Goal: Information Seeking & Learning: Find specific fact

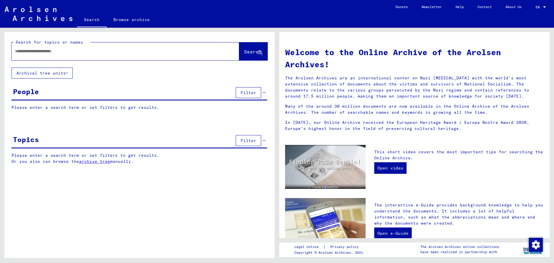
click at [51, 51] on input "text" at bounding box center [118, 51] width 207 height 6
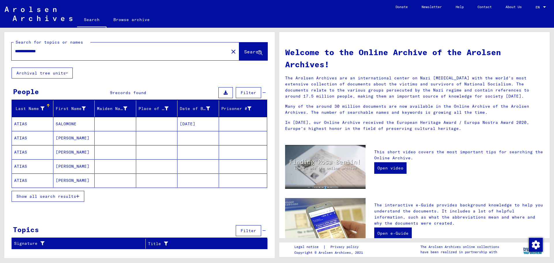
click at [20, 51] on input "**********" at bounding box center [118, 51] width 207 height 6
type input "**********"
click at [253, 50] on span "Search" at bounding box center [252, 52] width 17 height 6
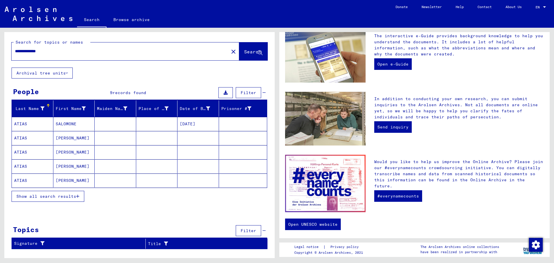
scroll to position [170, 0]
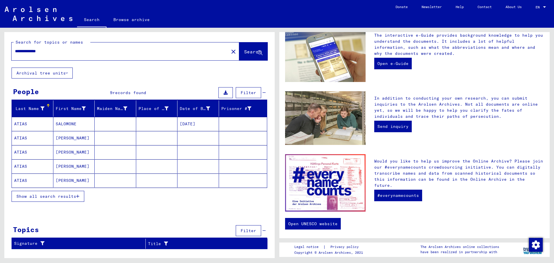
click at [63, 124] on mat-cell "SALOMONE" at bounding box center [74, 124] width 42 height 14
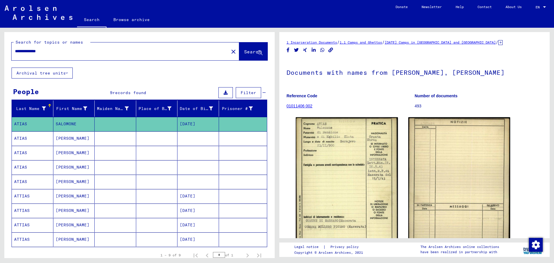
click at [451, 41] on link "[DATE] Camps in [GEOGRAPHIC_DATA] and [GEOGRAPHIC_DATA]" at bounding box center [440, 42] width 111 height 4
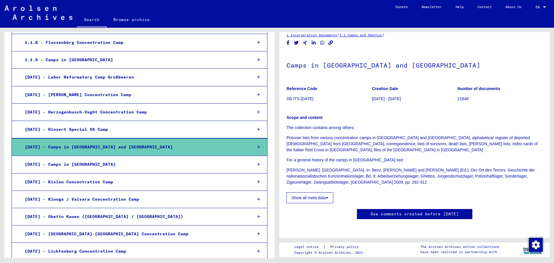
scroll to position [69, 0]
click at [320, 192] on button "Show all meta data" at bounding box center [310, 197] width 47 height 11
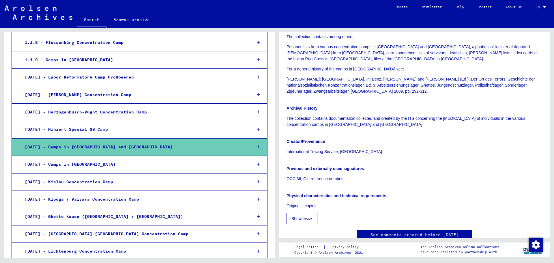
scroll to position [127, 0]
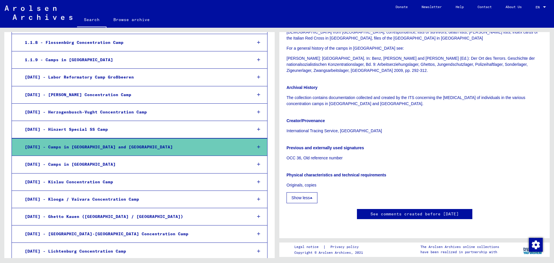
click at [416, 211] on link "See comments created before [DATE]" at bounding box center [415, 214] width 88 height 6
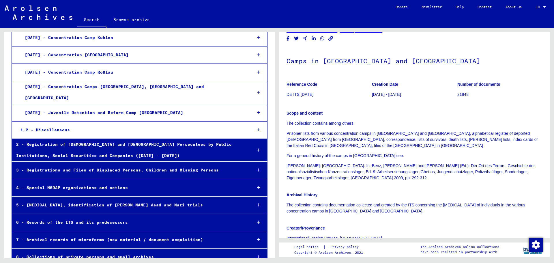
scroll to position [1092, 0]
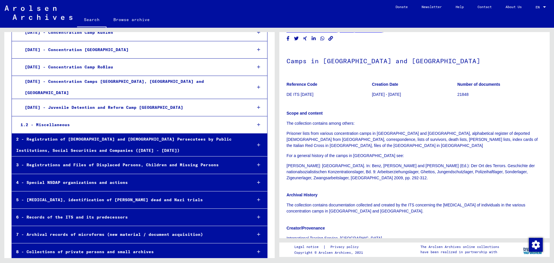
click at [156, 120] on div "1.2 - Miscellaneous" at bounding box center [131, 124] width 231 height 11
